Goal: Find specific page/section

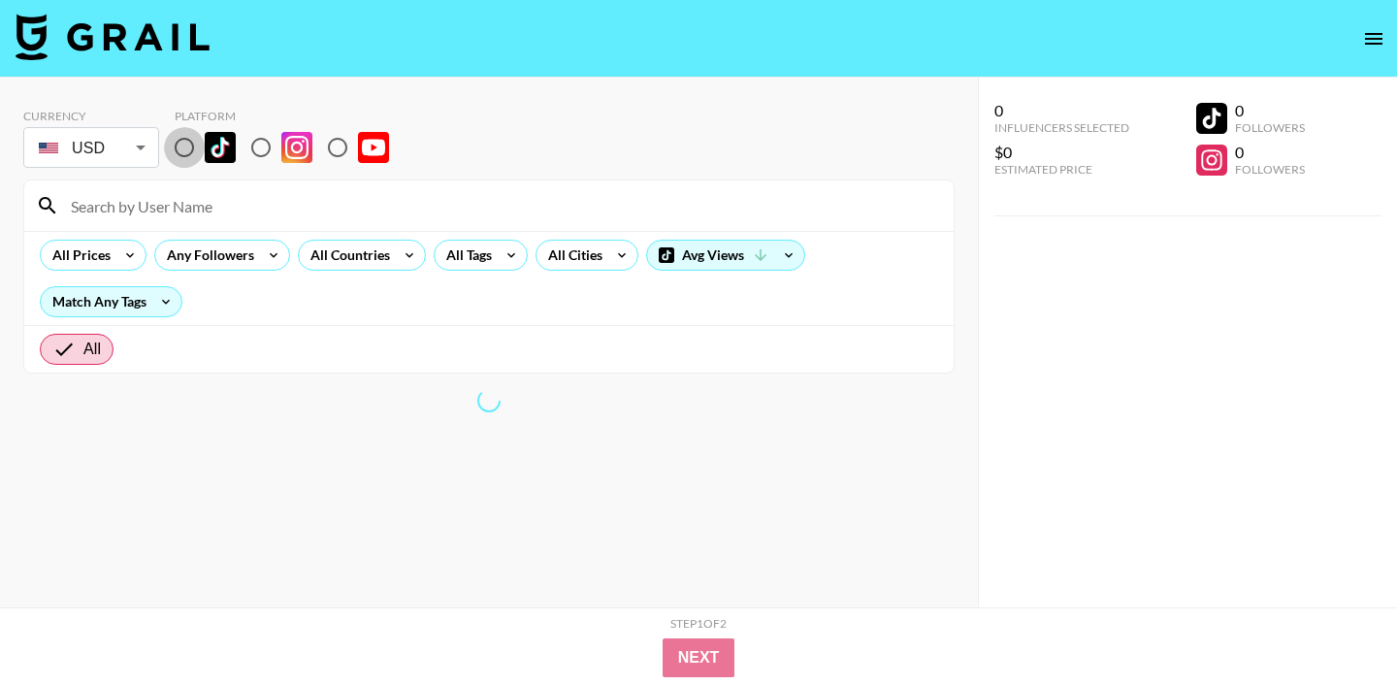
click at [199, 143] on input "radio" at bounding box center [184, 147] width 41 height 41
radio input "true"
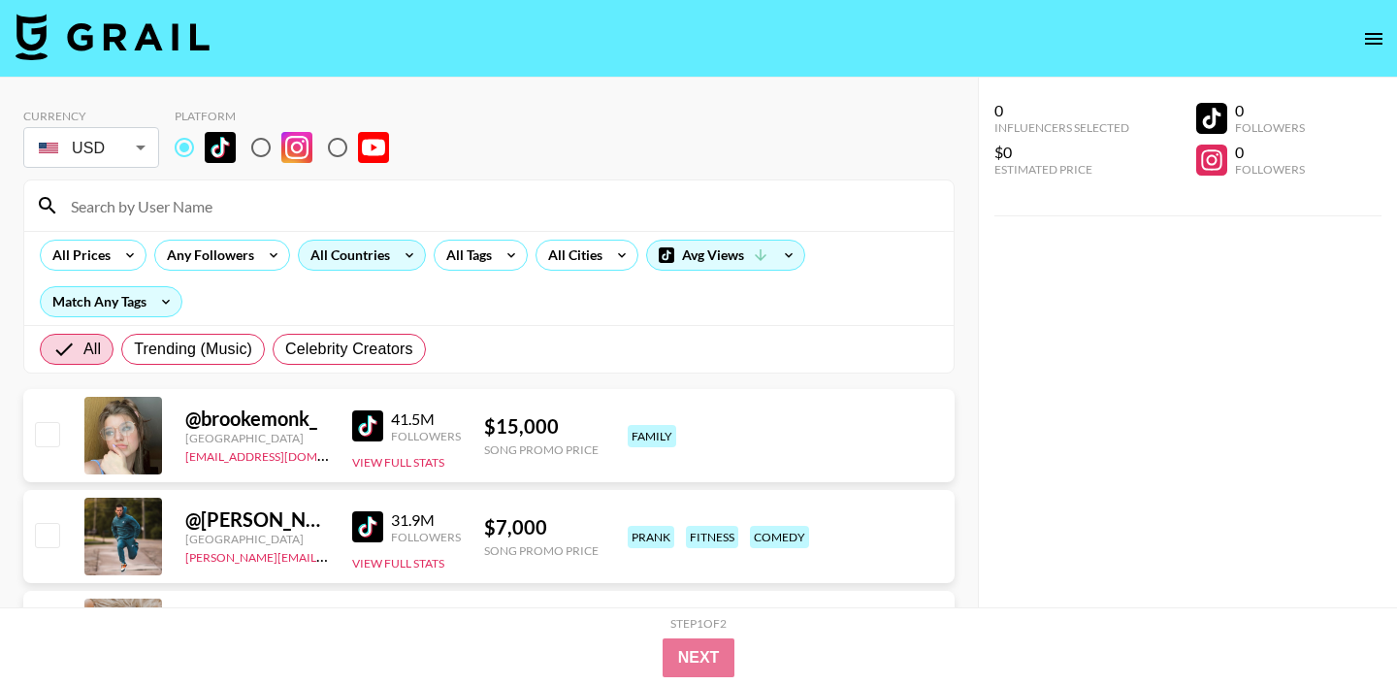
click at [404, 254] on icon at bounding box center [409, 255] width 31 height 29
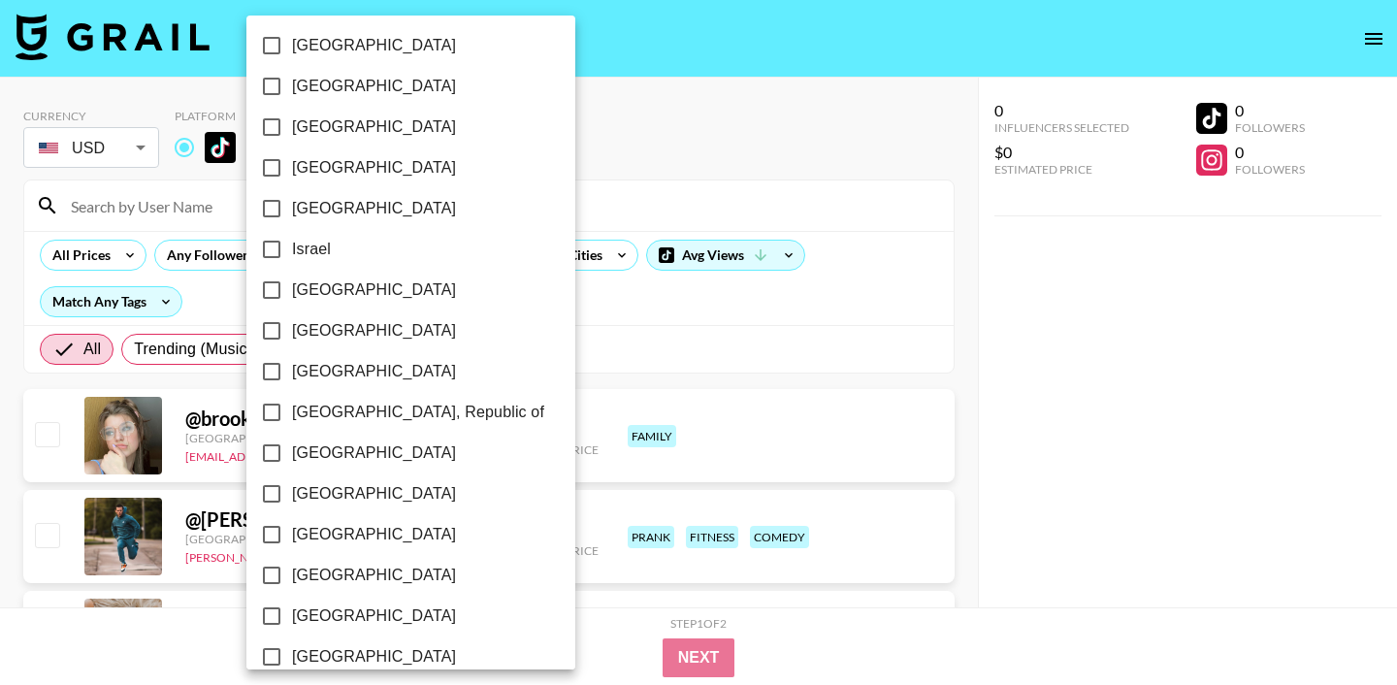
scroll to position [1578, 0]
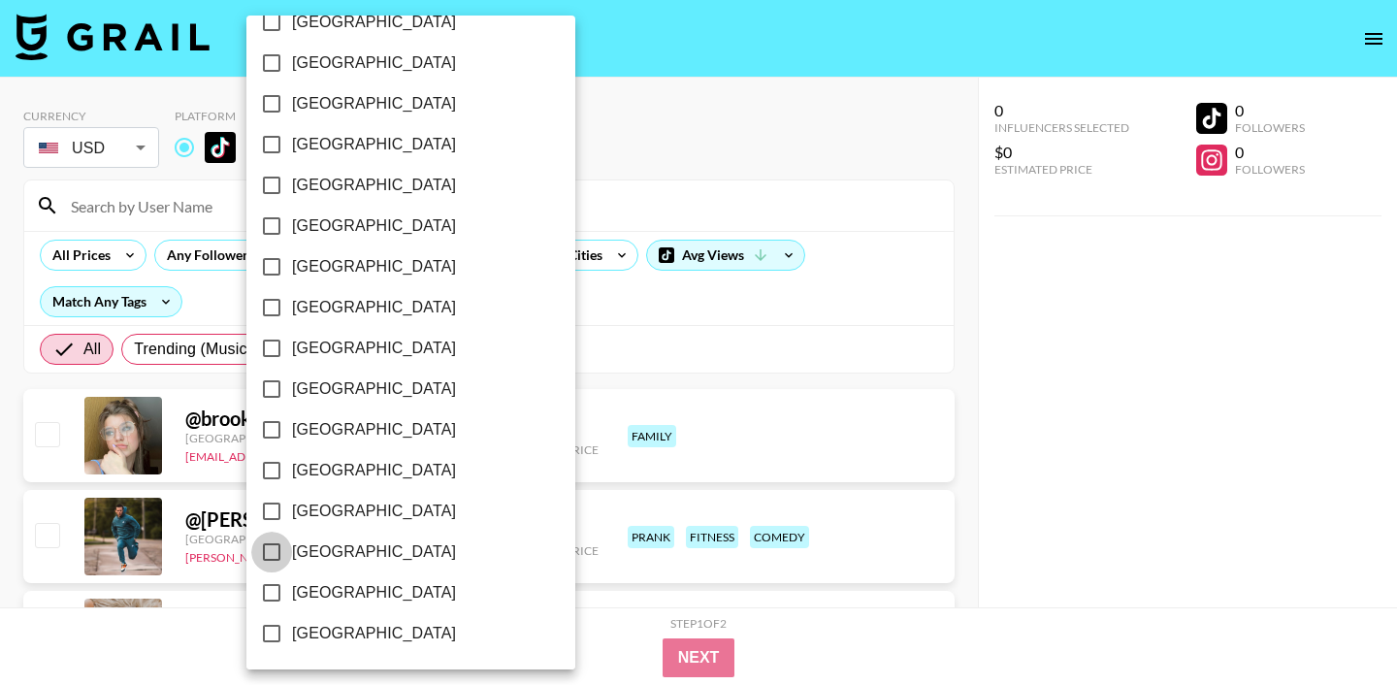
click at [269, 541] on input "[GEOGRAPHIC_DATA]" at bounding box center [271, 552] width 41 height 41
checkbox input "true"
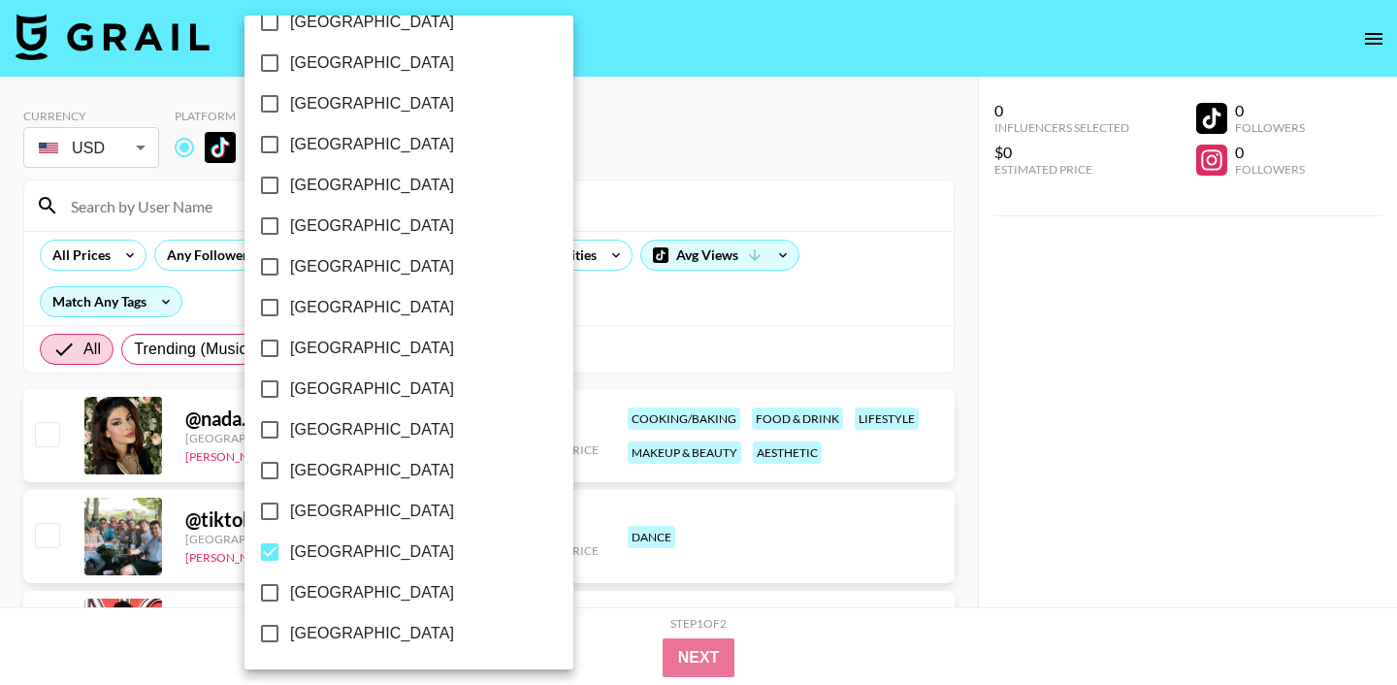
click at [752, 143] on div at bounding box center [698, 342] width 1397 height 685
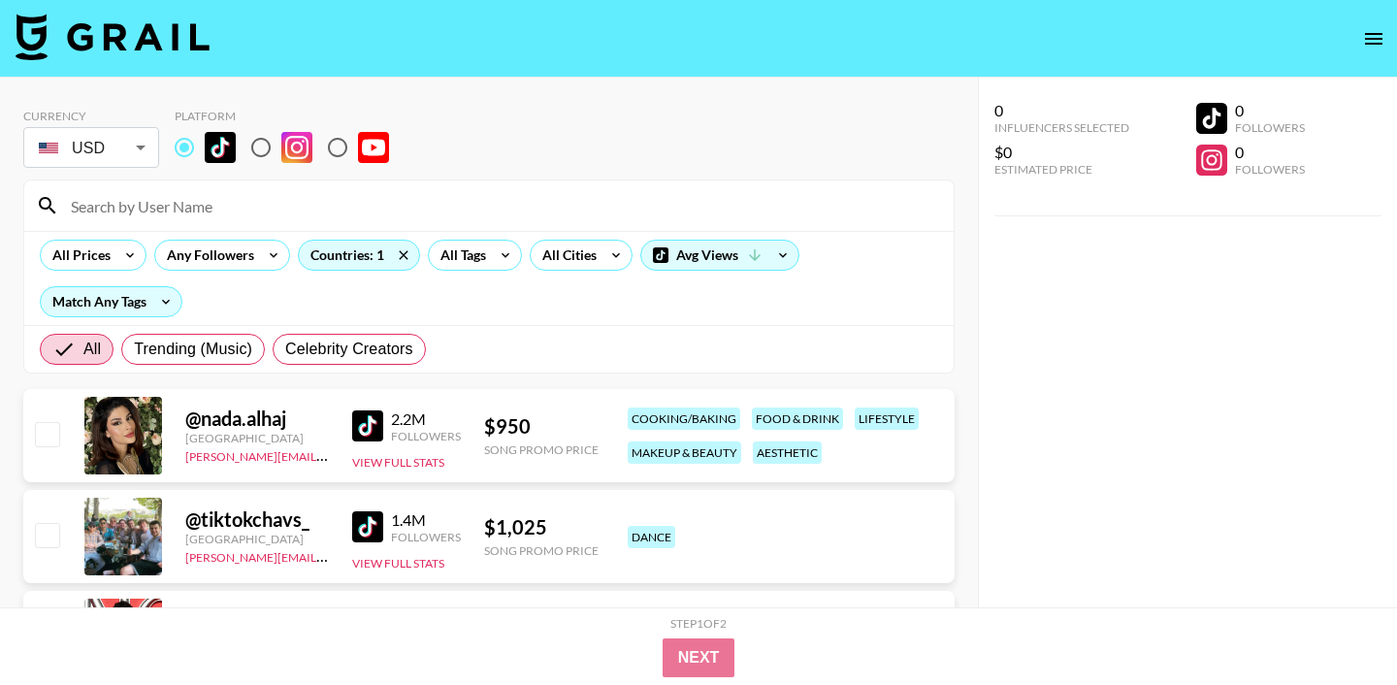
click at [372, 427] on img at bounding box center [367, 426] width 31 height 31
click at [364, 345] on span "Celebrity Creators" at bounding box center [349, 349] width 128 height 23
click at [285, 349] on input "Celebrity Creators" at bounding box center [285, 349] width 0 height 0
radio input "true"
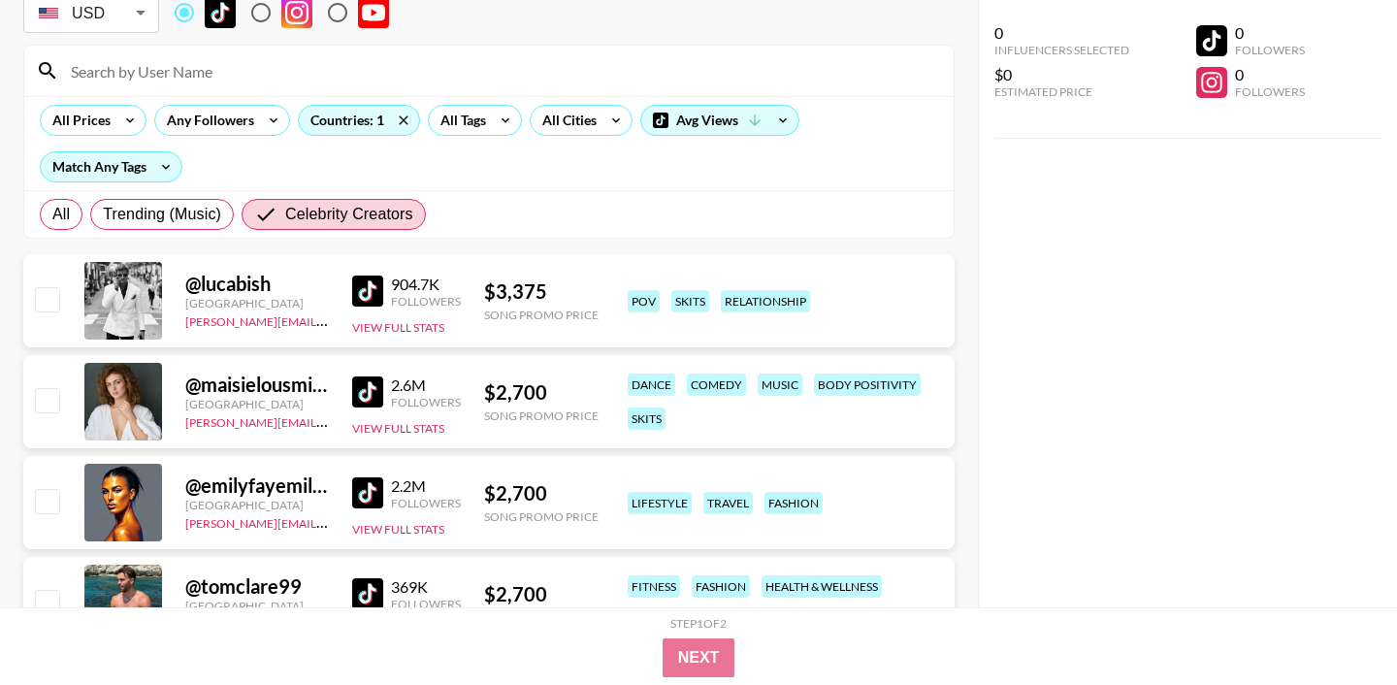
scroll to position [138, 0]
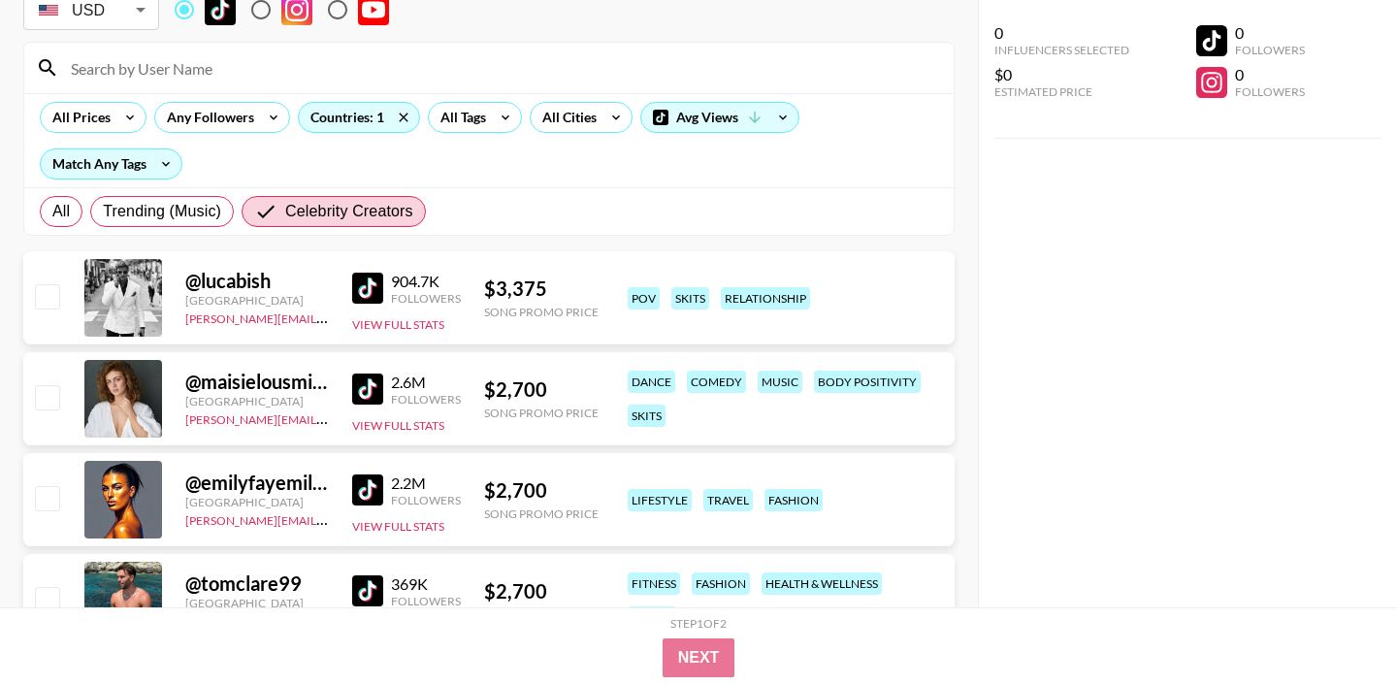
click at [368, 384] on img at bounding box center [367, 389] width 31 height 31
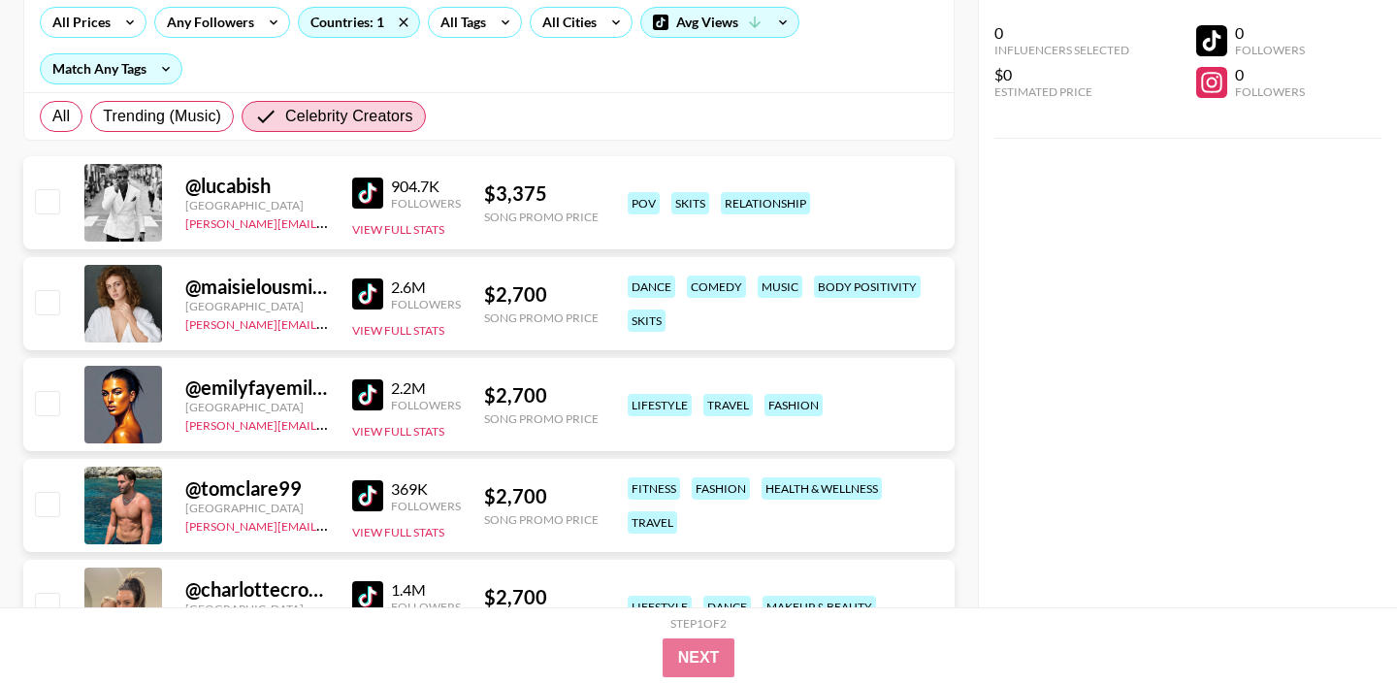
scroll to position [246, 0]
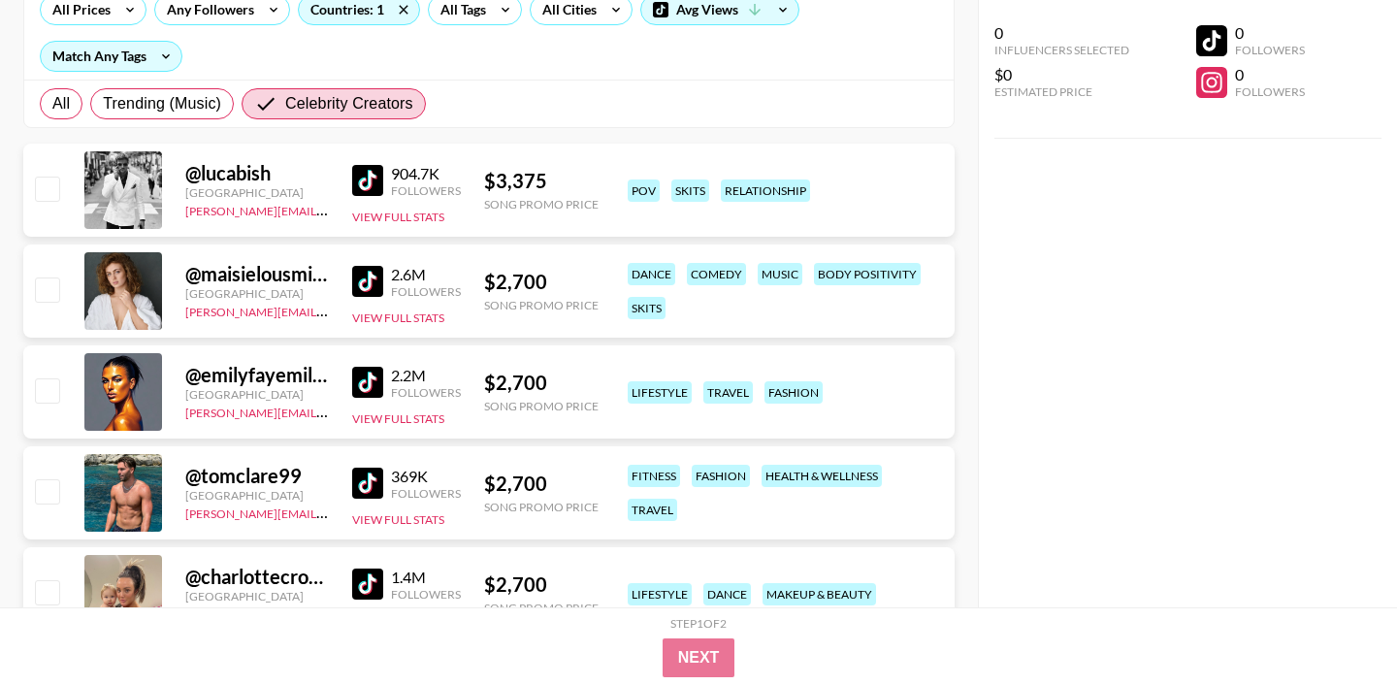
click at [370, 380] on img at bounding box center [367, 382] width 31 height 31
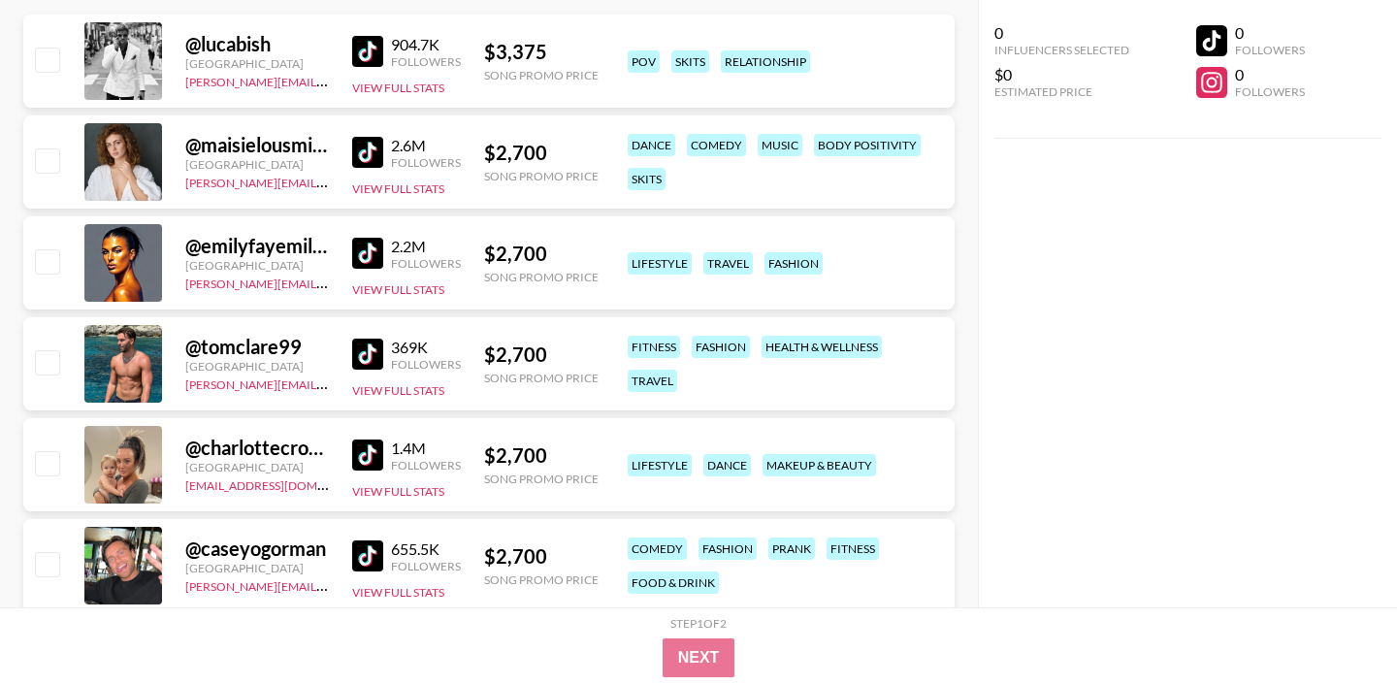
scroll to position [376, 0]
click at [378, 466] on img at bounding box center [367, 454] width 31 height 31
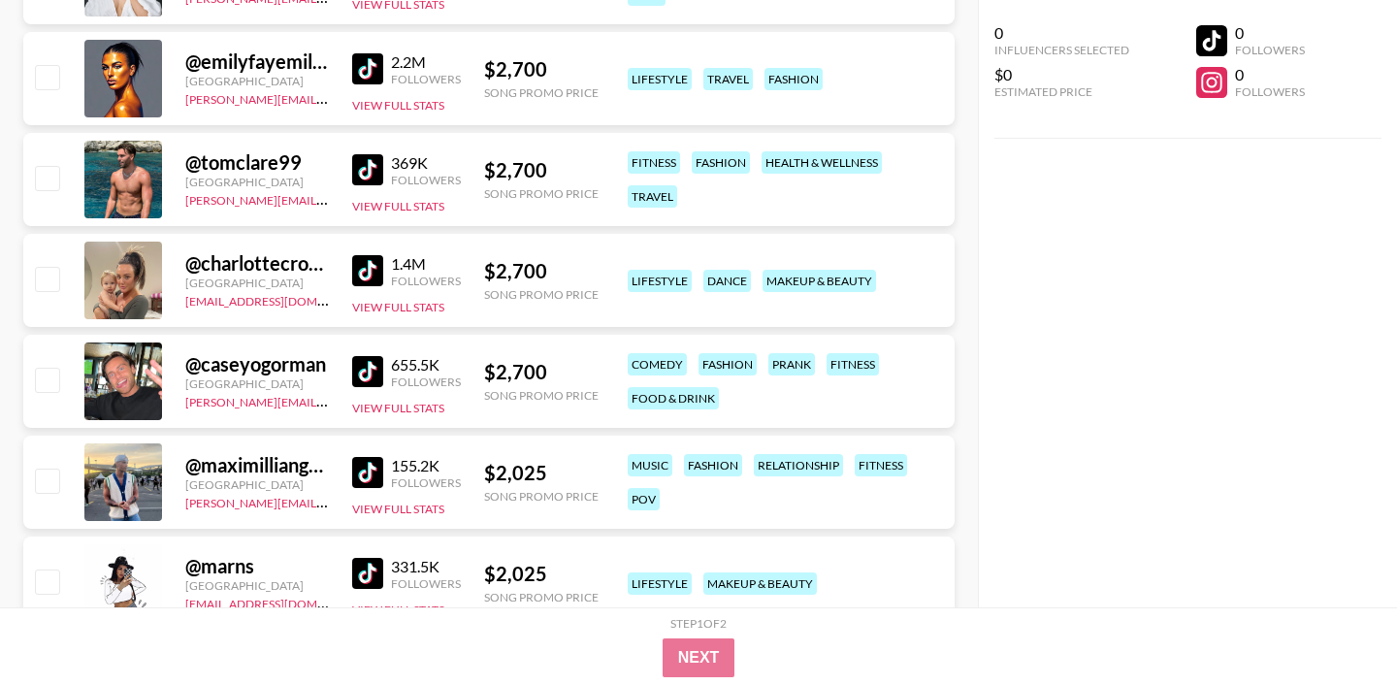
scroll to position [0, 0]
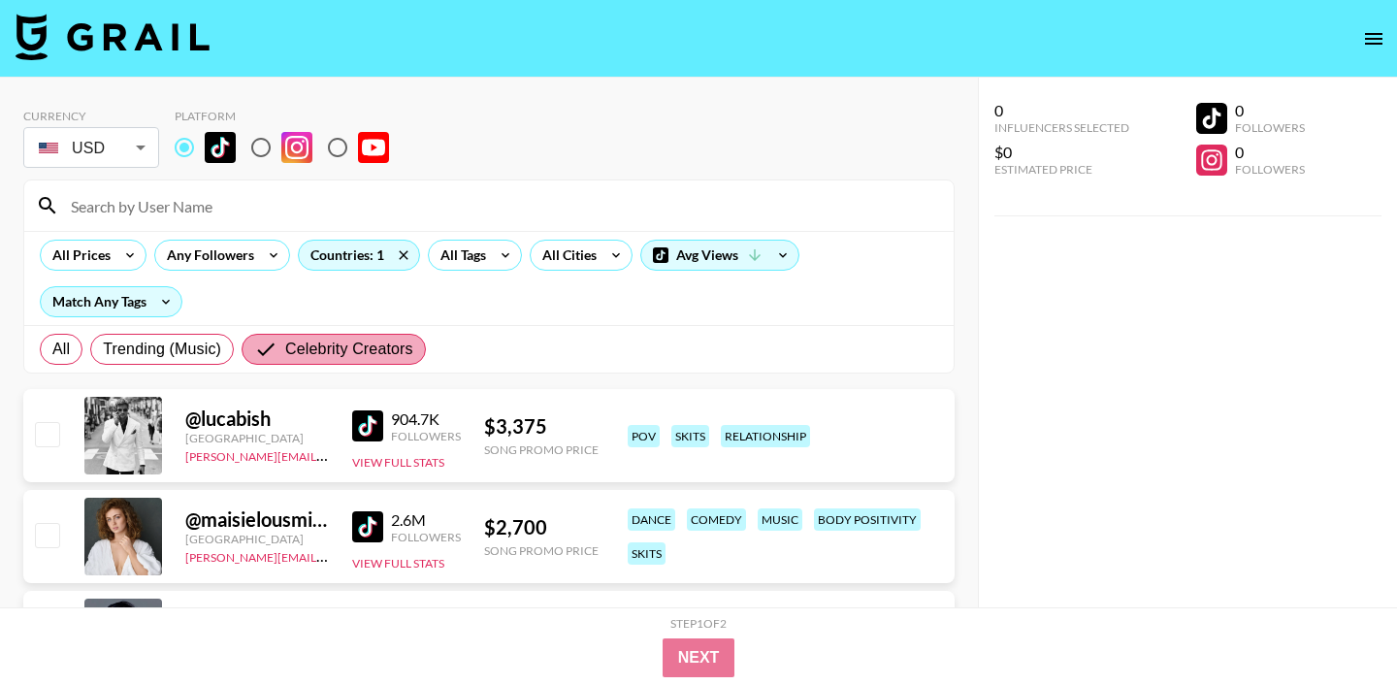
click at [350, 356] on span "Celebrity Creators" at bounding box center [349, 349] width 128 height 23
click at [285, 356] on input "Celebrity Creators" at bounding box center [269, 349] width 31 height 23
click at [49, 343] on label "All" at bounding box center [61, 349] width 43 height 31
click at [52, 349] on input "All" at bounding box center [52, 349] width 0 height 0
radio input "true"
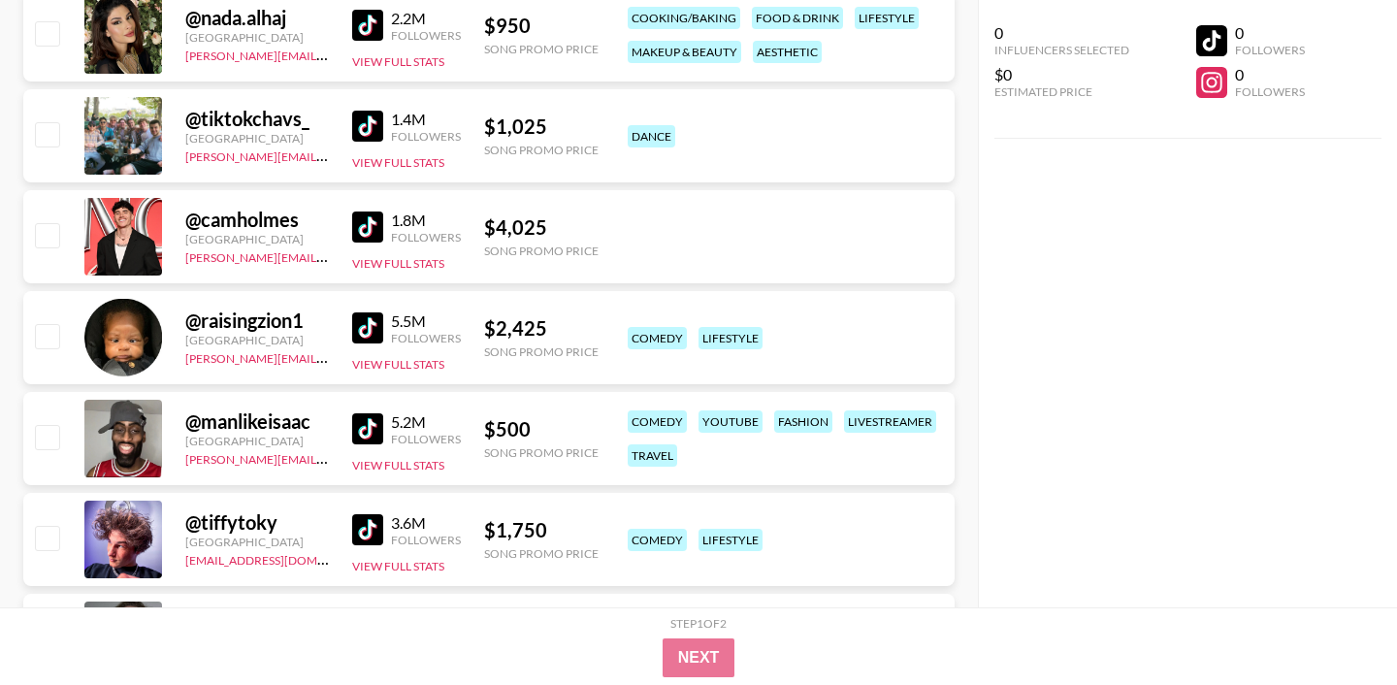
scroll to position [402, 0]
click at [374, 31] on img at bounding box center [367, 24] width 31 height 31
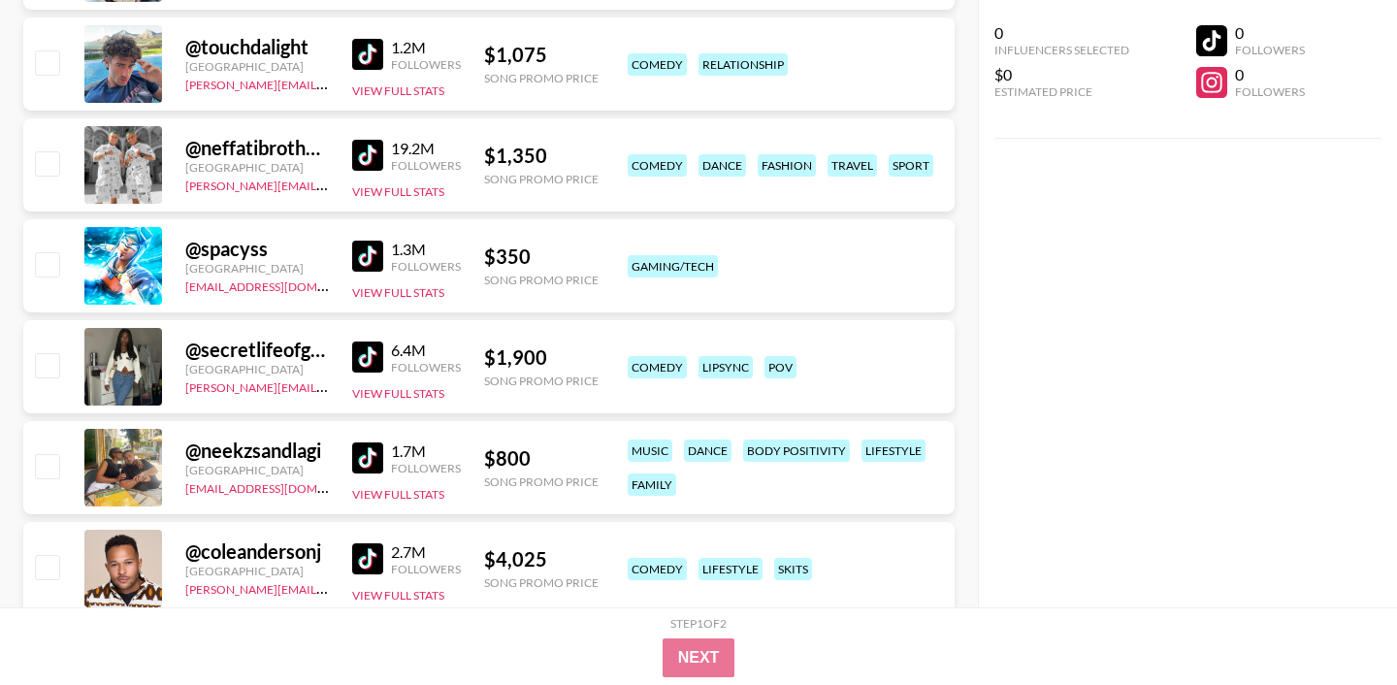
scroll to position [2125, 0]
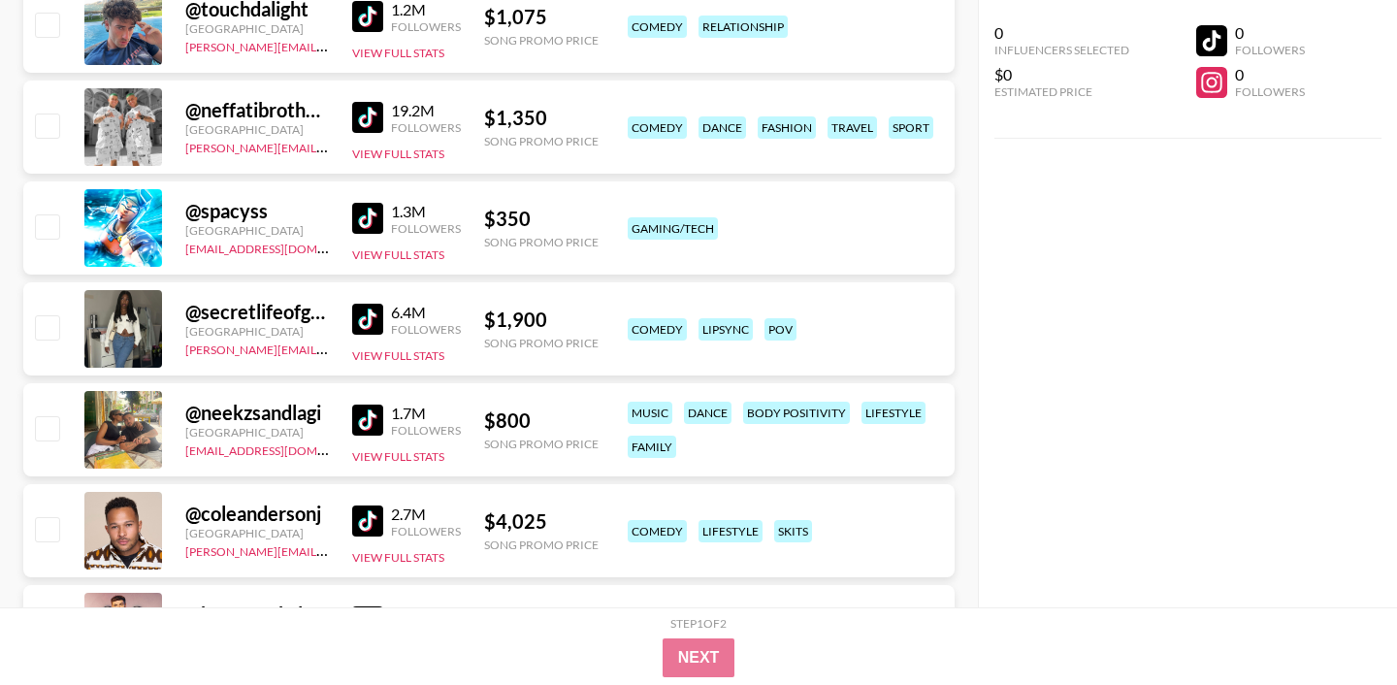
click at [373, 322] on img at bounding box center [367, 319] width 31 height 31
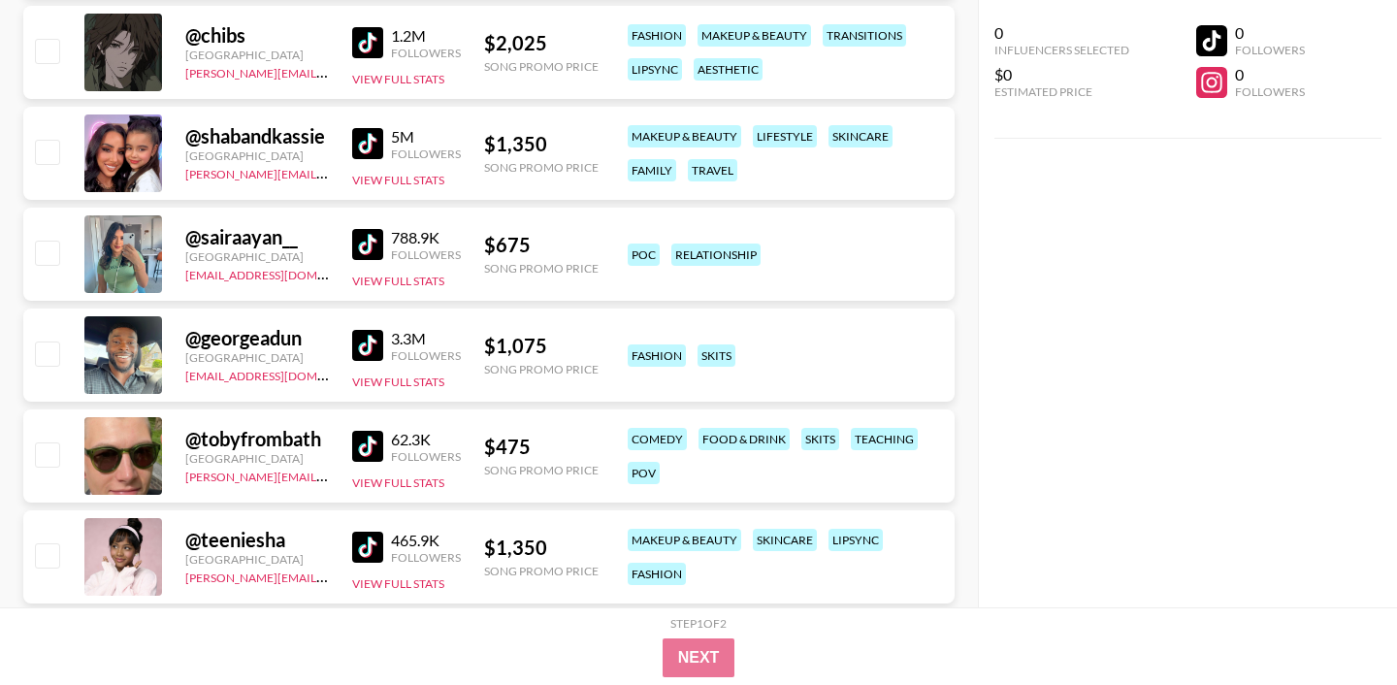
scroll to position [3119, 0]
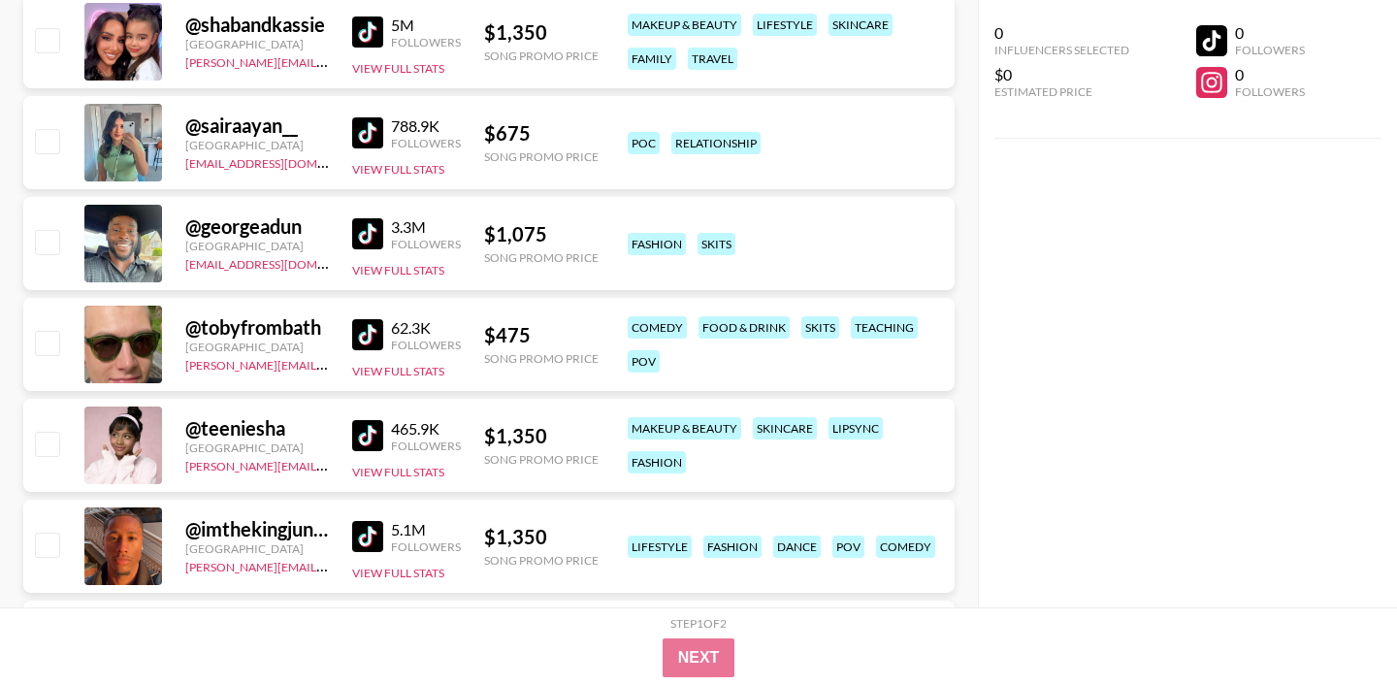
click at [379, 440] on img at bounding box center [367, 435] width 31 height 31
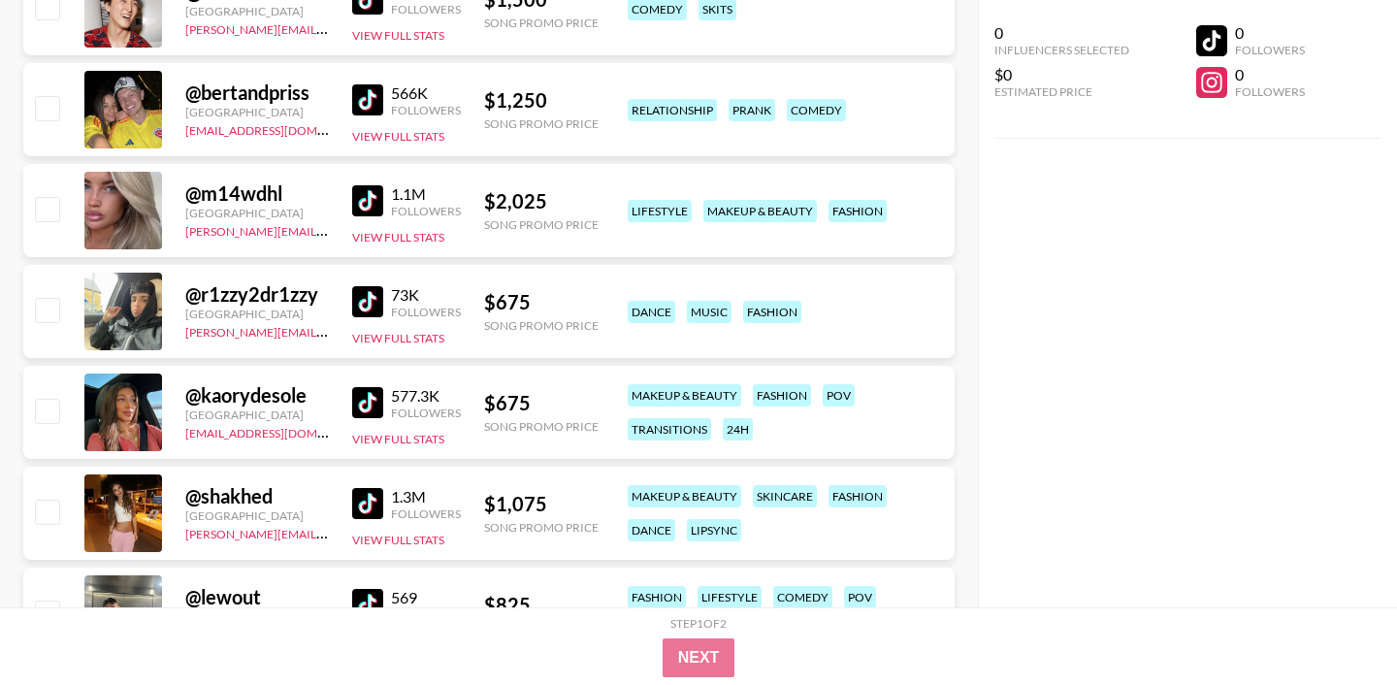
scroll to position [5780, 0]
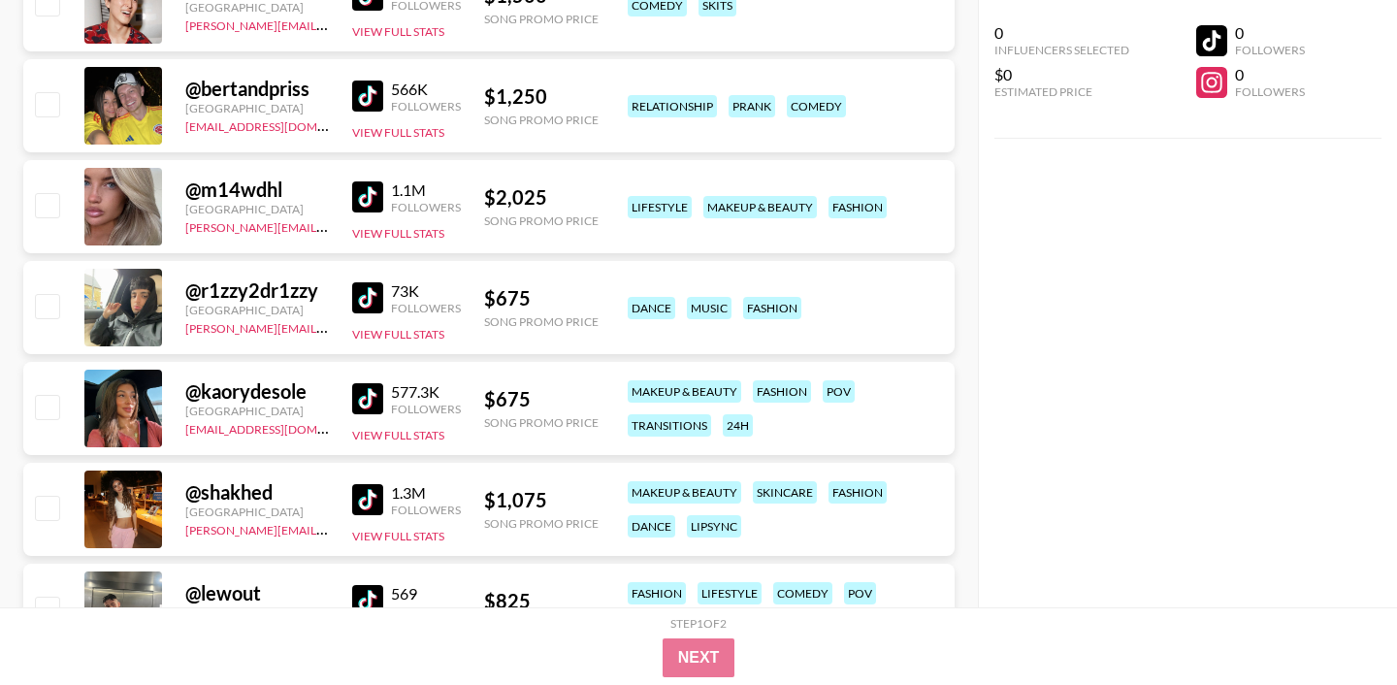
click at [372, 394] on img at bounding box center [367, 398] width 31 height 31
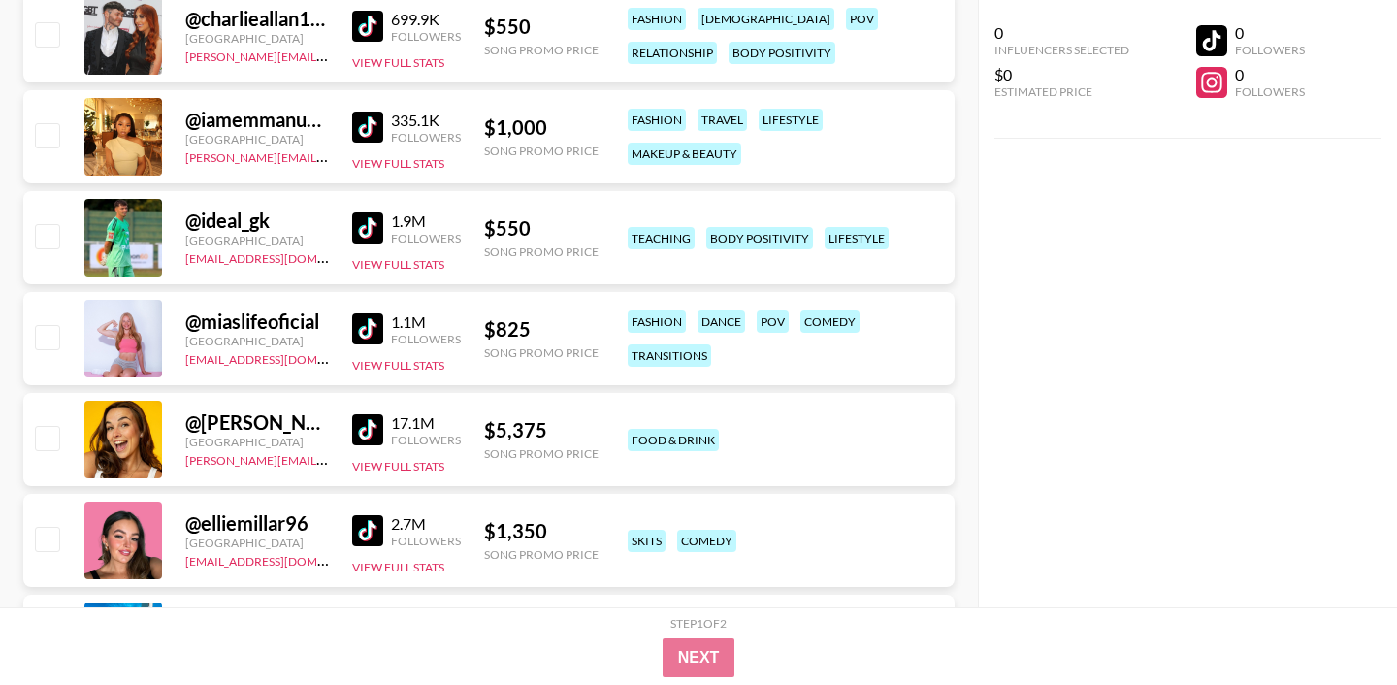
scroll to position [10094, 0]
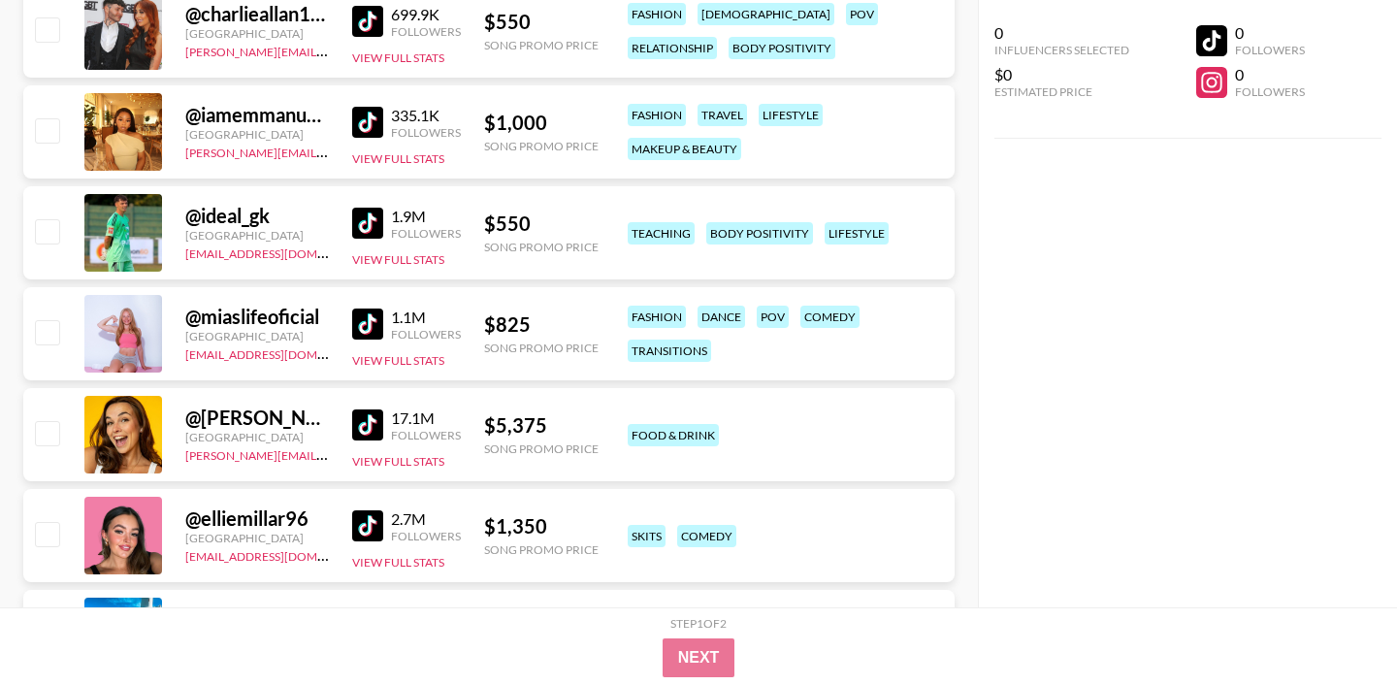
click at [371, 522] on img at bounding box center [367, 525] width 31 height 31
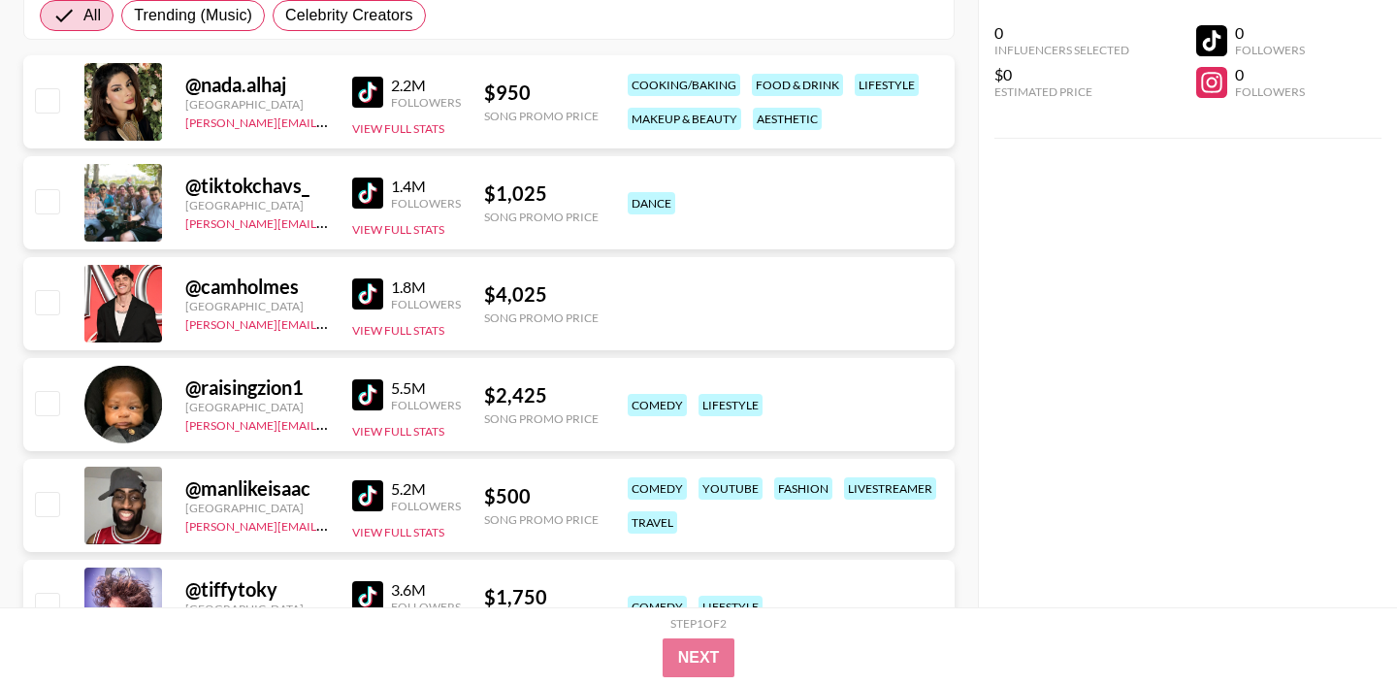
scroll to position [0, 0]
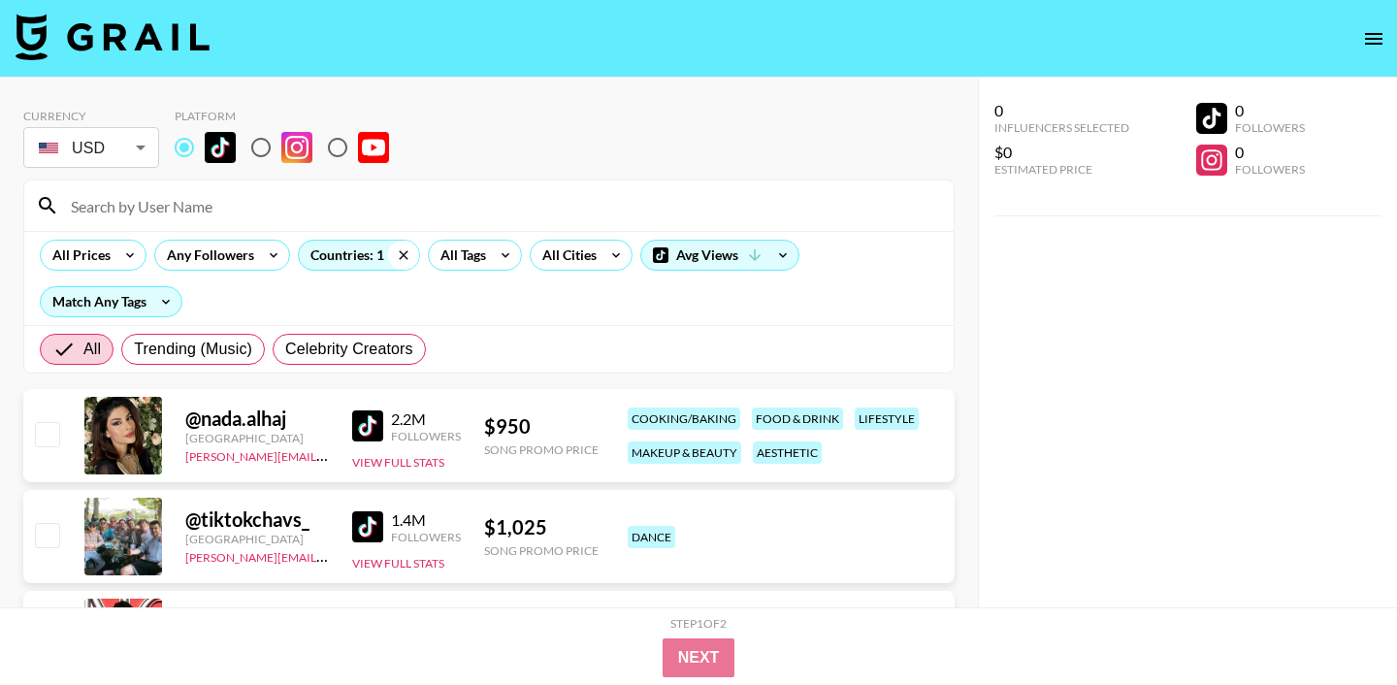
click at [401, 254] on icon at bounding box center [403, 254] width 9 height 9
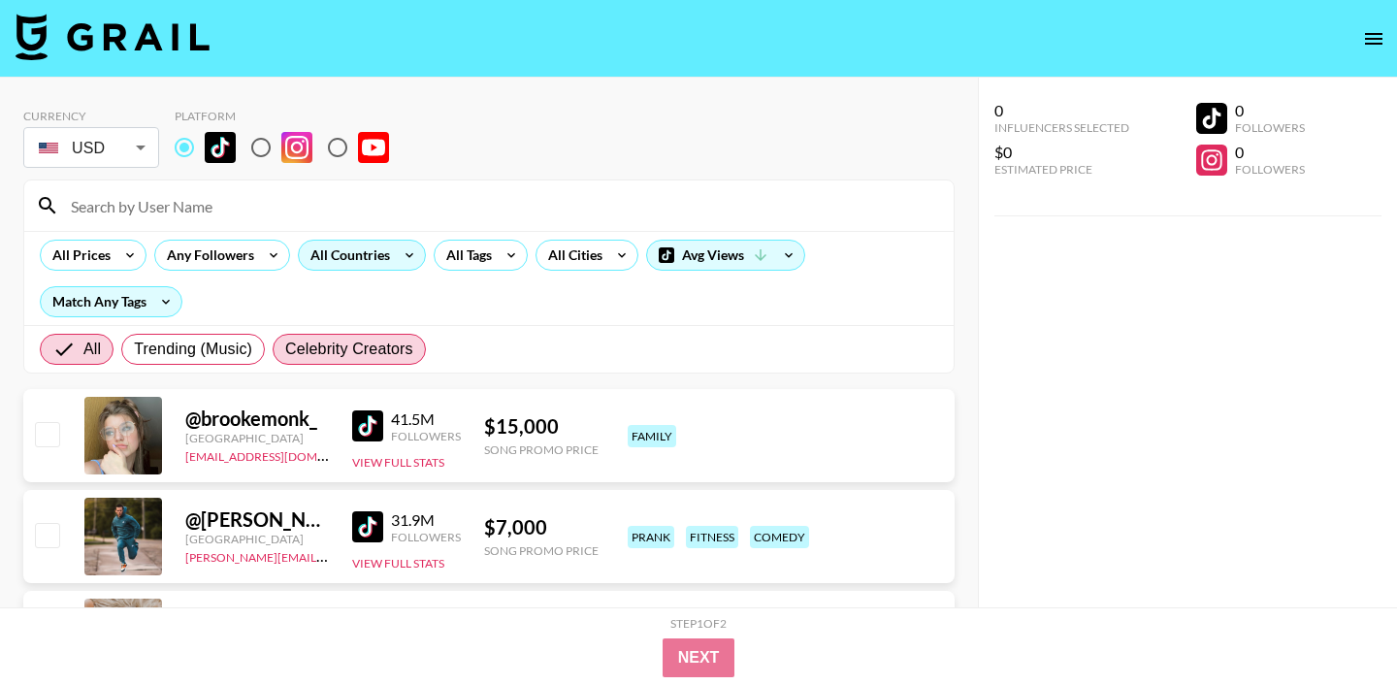
click at [373, 360] on span "Celebrity Creators" at bounding box center [349, 349] width 128 height 23
click at [285, 349] on input "Celebrity Creators" at bounding box center [285, 349] width 0 height 0
radio input "true"
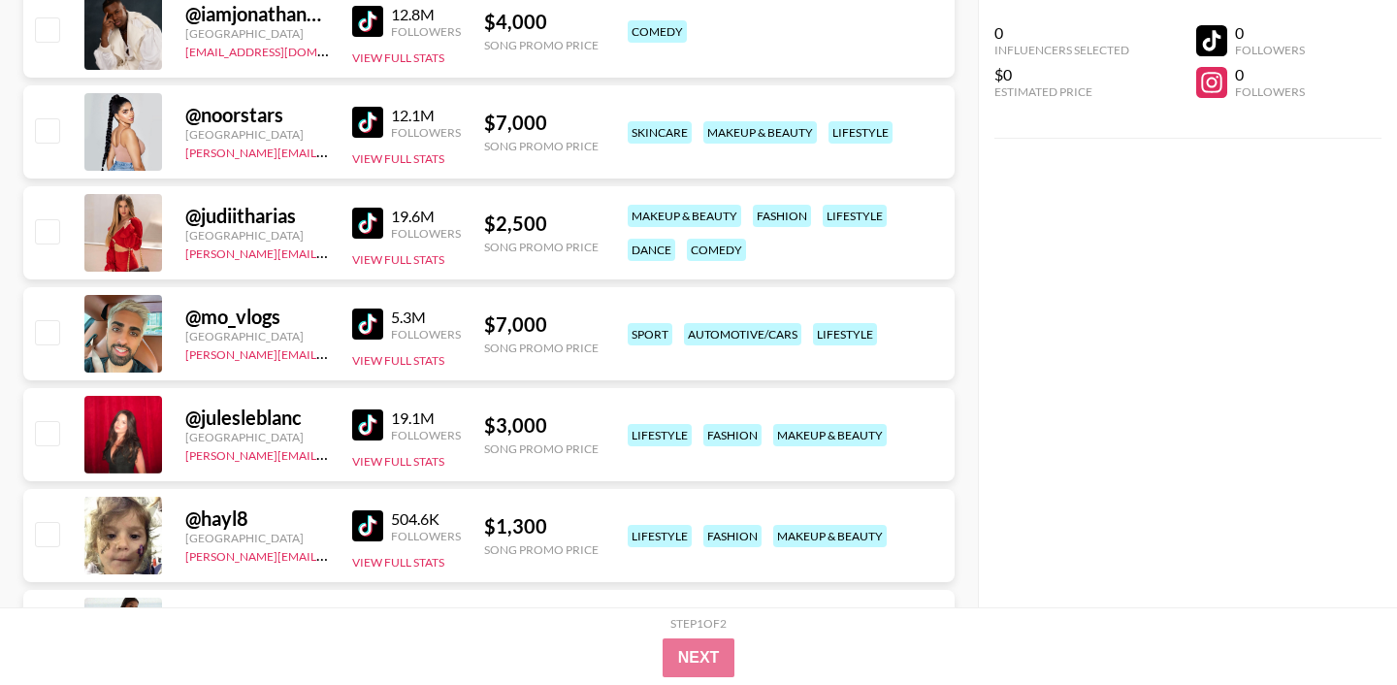
scroll to position [616, 0]
